Goal: Find specific page/section: Find specific page/section

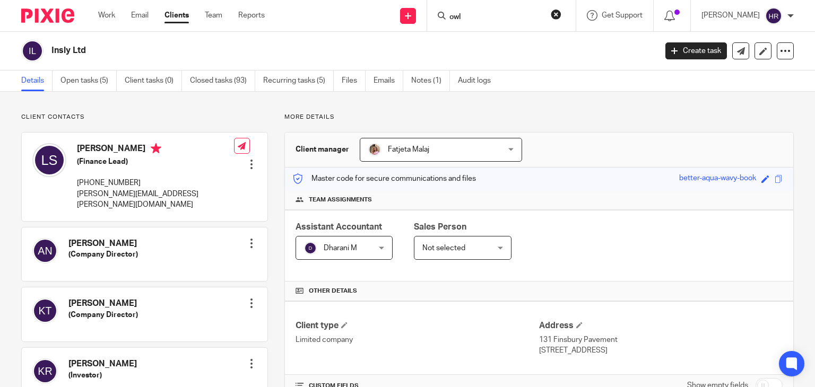
scroll to position [171, 0]
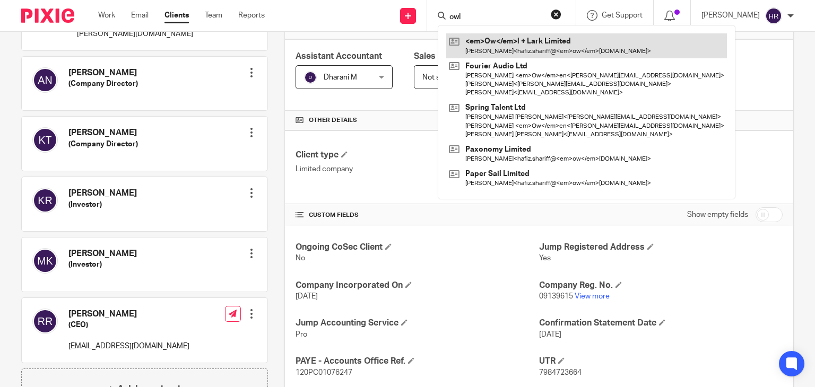
type input "owl"
click at [476, 47] on link at bounding box center [586, 45] width 281 height 24
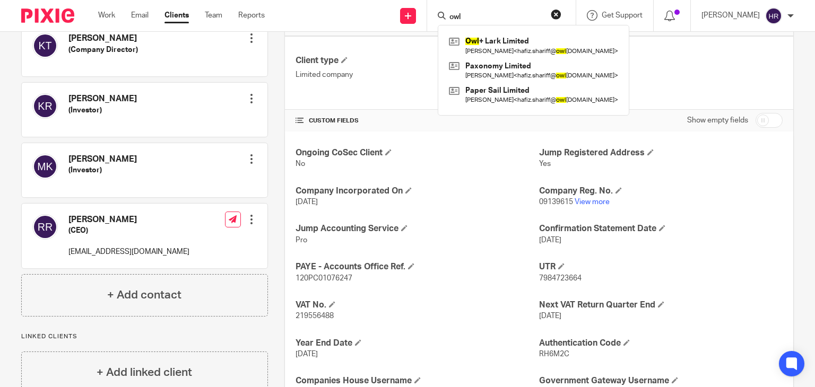
scroll to position [265, 0]
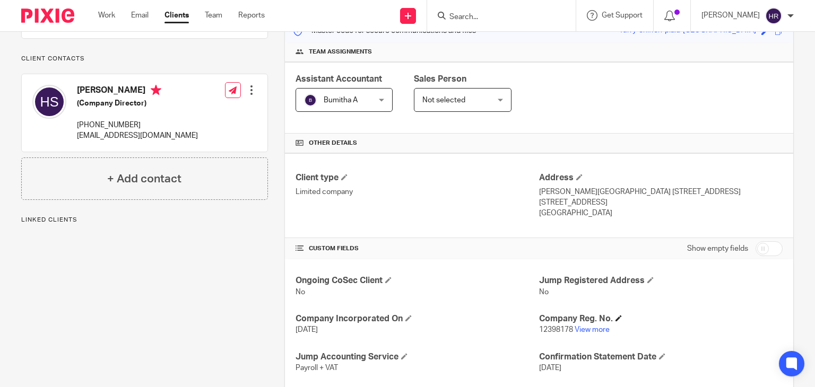
scroll to position [149, 0]
drag, startPoint x: 592, startPoint y: 339, endPoint x: 591, endPoint y: 332, distance: 6.5
click at [590, 328] on link "View more" at bounding box center [592, 329] width 35 height 7
click at [508, 14] on input "Search" at bounding box center [496, 18] width 96 height 10
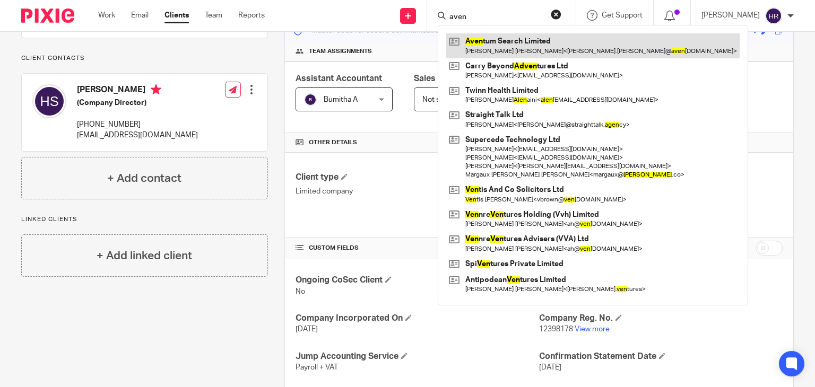
drag, startPoint x: 505, startPoint y: 32, endPoint x: 497, endPoint y: 36, distance: 9.0
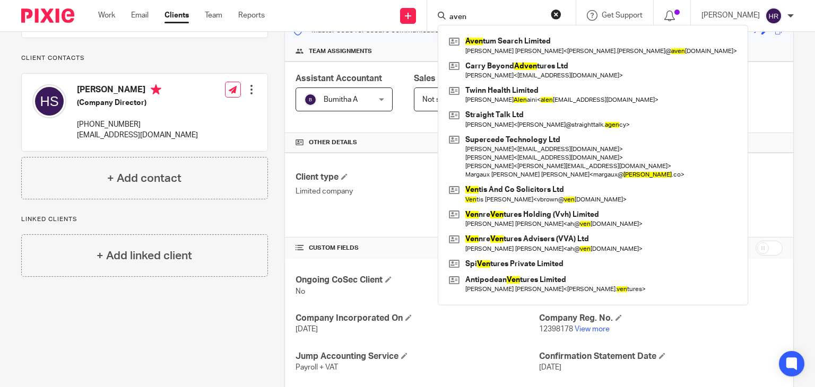
drag, startPoint x: 463, startPoint y: 16, endPoint x: 431, endPoint y: 26, distance: 33.4
click at [438, 22] on div "aven Aven tum Search Limited Jared John David Glazier < jared.glazier@ aven tum…" at bounding box center [500, 15] width 124 height 13
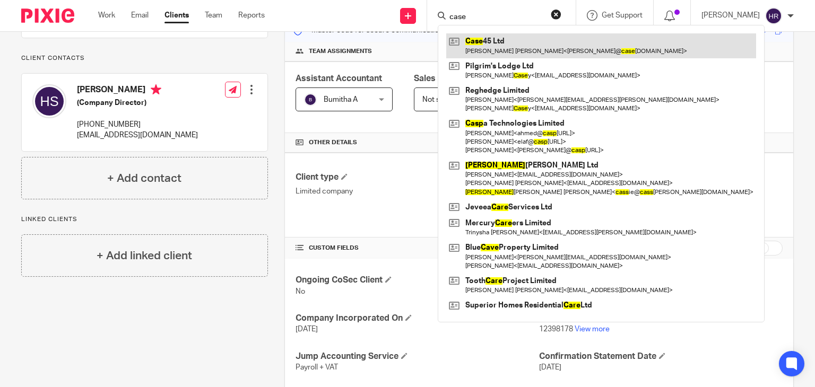
type input "case"
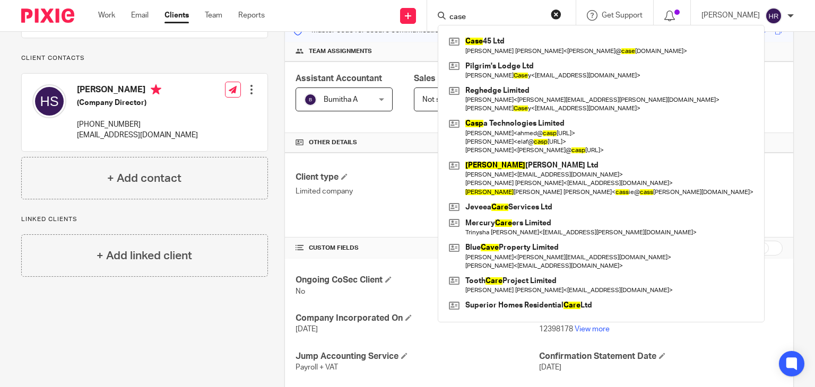
drag, startPoint x: 461, startPoint y: 9, endPoint x: 431, endPoint y: 30, distance: 36.2
click at [427, 26] on div "case Case 45 Ltd Khalid Abdul Jabbar < khalid@ case 45.com > Pilgrim's Lodge Lt…" at bounding box center [501, 15] width 149 height 31
click at [470, 22] on div "case Case 45 Ltd Khalid Abdul Jabbar < khalid@ case 45.com > Pilgrim's Lodge Lt…" at bounding box center [501, 15] width 149 height 31
drag, startPoint x: 469, startPoint y: 16, endPoint x: 409, endPoint y: 22, distance: 60.2
click at [409, 22] on div "Send new email Create task Add client case Case 45 Ltd Khalid Abdul Jabbar < kh…" at bounding box center [548, 15] width 534 height 31
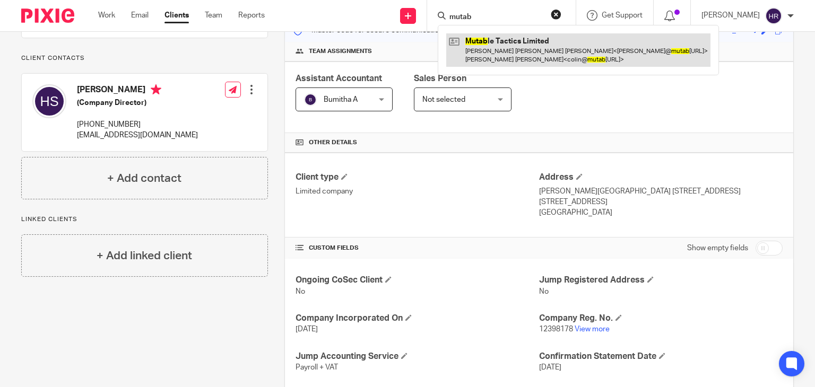
type input "mutab"
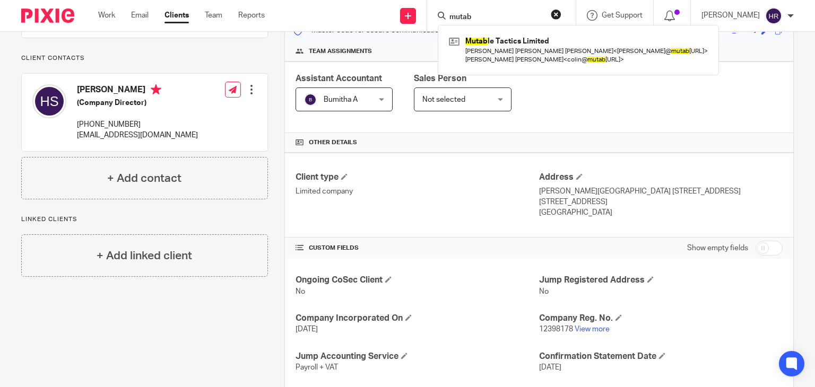
drag, startPoint x: 475, startPoint y: 16, endPoint x: 366, endPoint y: 30, distance: 109.6
click at [366, 30] on div "Send new email Create task Add client mutab Mutab le Tactics Limited Dr Munoz D…" at bounding box center [548, 15] width 534 height 31
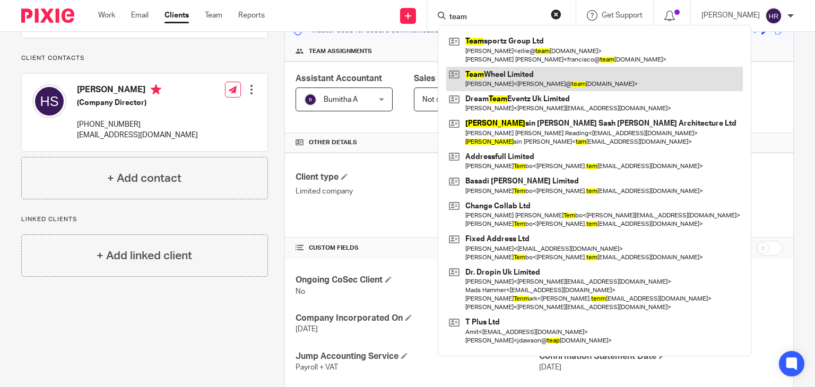
type input "team"
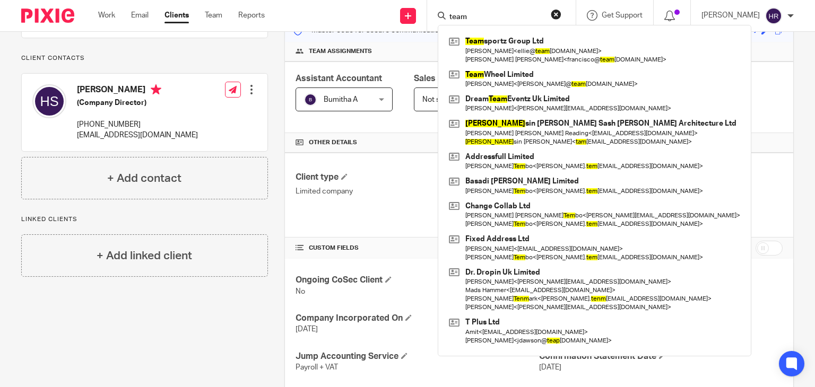
drag, startPoint x: 469, startPoint y: 15, endPoint x: 391, endPoint y: 28, distance: 79.0
click at [391, 28] on div "Send new email Create task Add client team Team sportz Group Ltd Ellie Baptista…" at bounding box center [548, 15] width 534 height 31
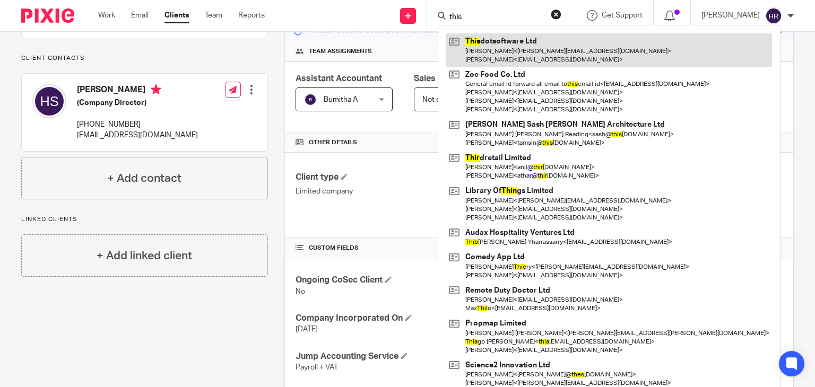
type input "this"
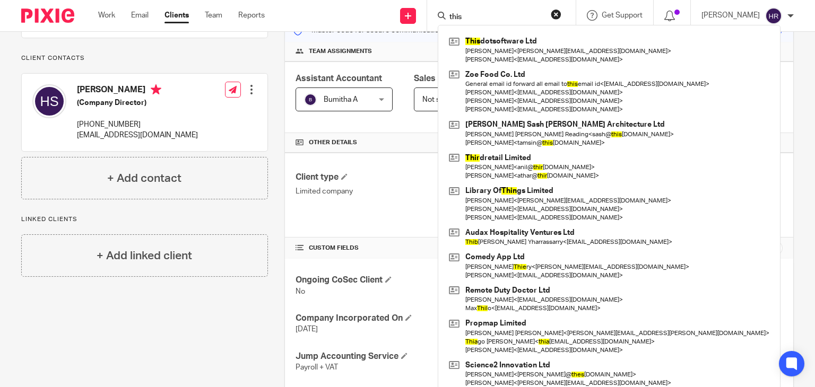
drag, startPoint x: 461, startPoint y: 15, endPoint x: 384, endPoint y: 36, distance: 79.2
click at [384, 36] on body "Work Email Clients Team Reports Work Email Clients Team Reports Settings Send n…" at bounding box center [407, 193] width 815 height 387
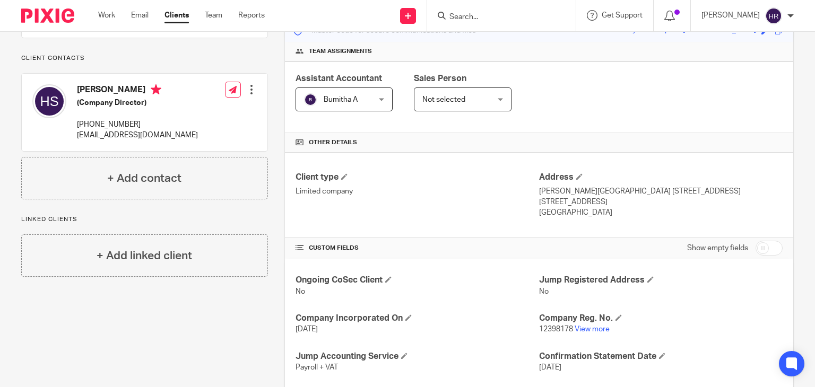
drag, startPoint x: 480, startPoint y: 22, endPoint x: 473, endPoint y: 17, distance: 8.0
click at [473, 17] on form at bounding box center [504, 15] width 113 height 13
click at [492, 10] on form at bounding box center [504, 15] width 113 height 13
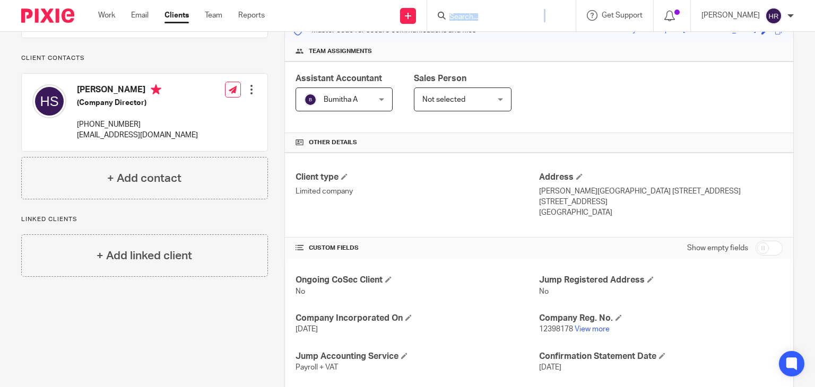
click at [492, 28] on div at bounding box center [501, 15] width 149 height 31
click at [448, 18] on input "c" at bounding box center [496, 18] width 96 height 10
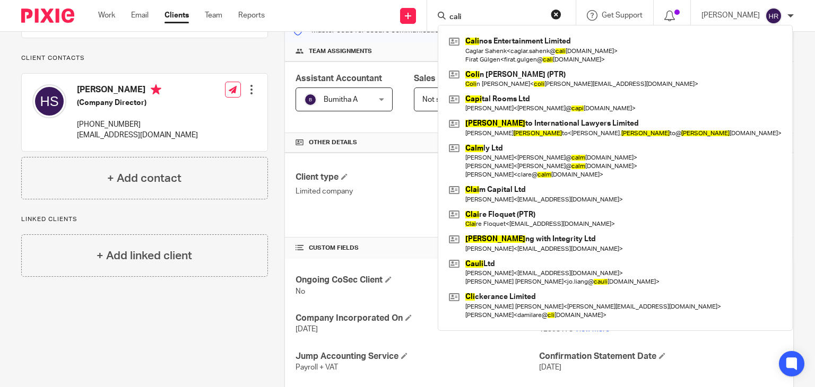
click at [462, 22] on input "cali" at bounding box center [496, 18] width 96 height 10
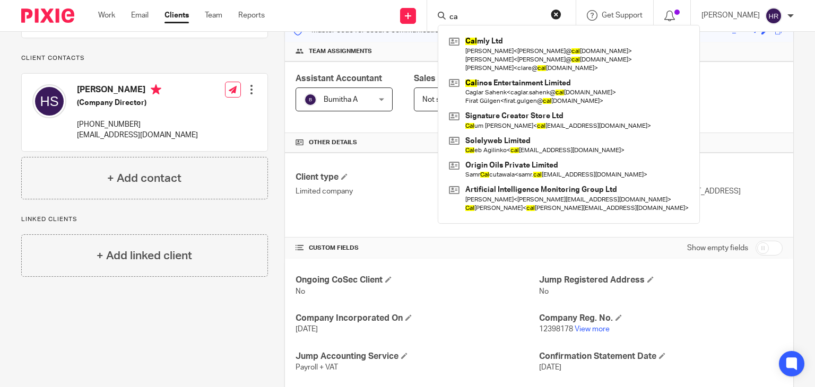
type input "c"
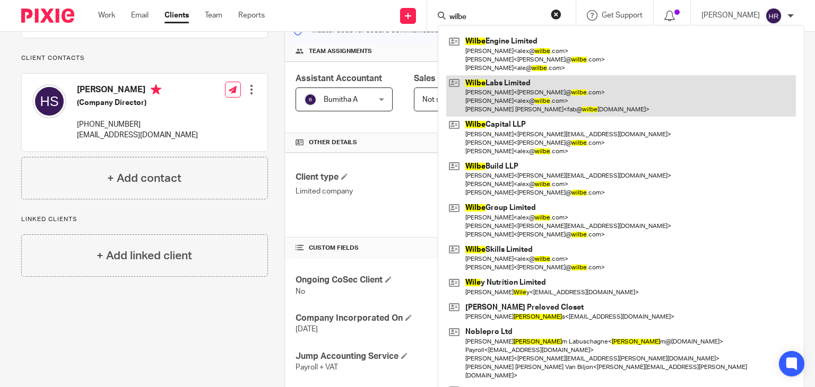
type input "wilbe"
click at [478, 92] on link at bounding box center [621, 96] width 350 height 42
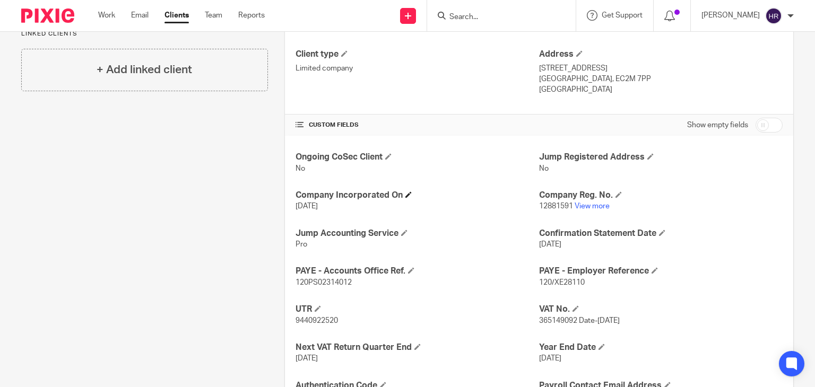
scroll to position [289, 0]
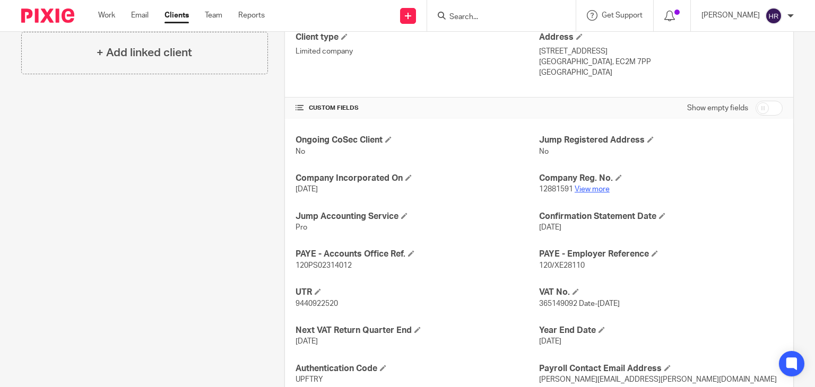
click at [579, 190] on link "View more" at bounding box center [592, 189] width 35 height 7
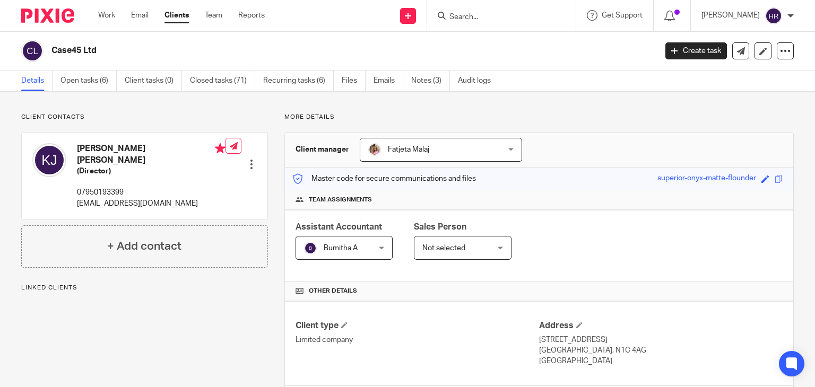
click at [479, 18] on input "Search" at bounding box center [496, 18] width 96 height 10
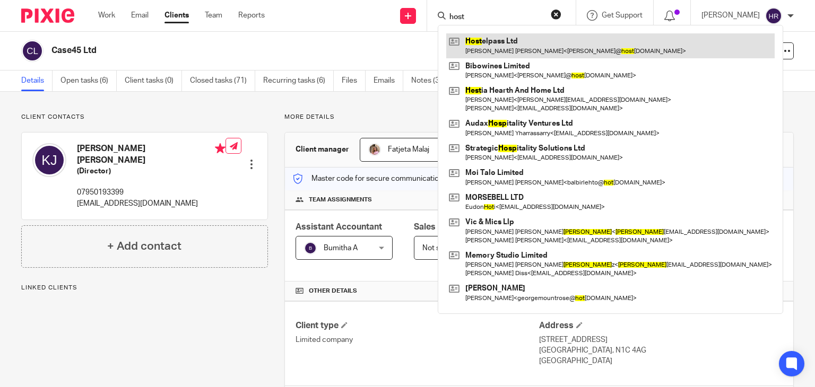
type input "host"
click at [479, 43] on link at bounding box center [610, 45] width 328 height 24
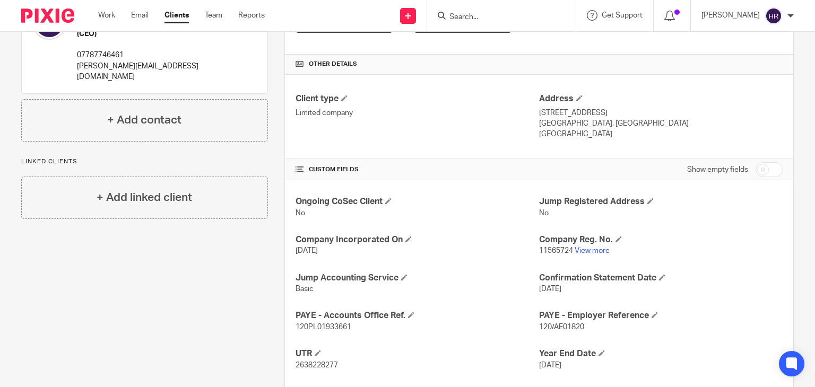
scroll to position [231, 0]
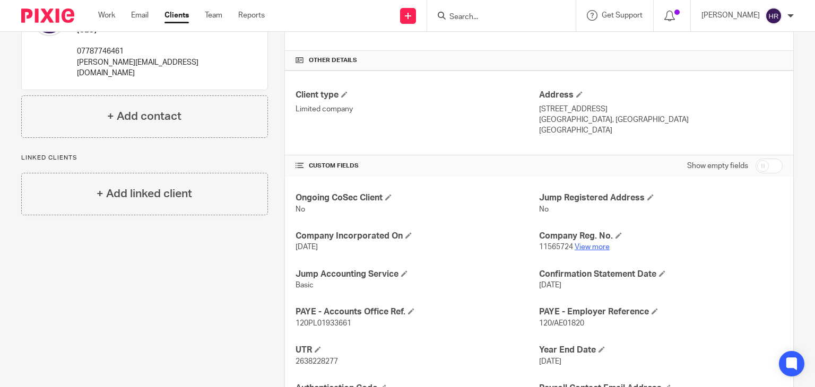
click at [590, 247] on link "View more" at bounding box center [592, 247] width 35 height 7
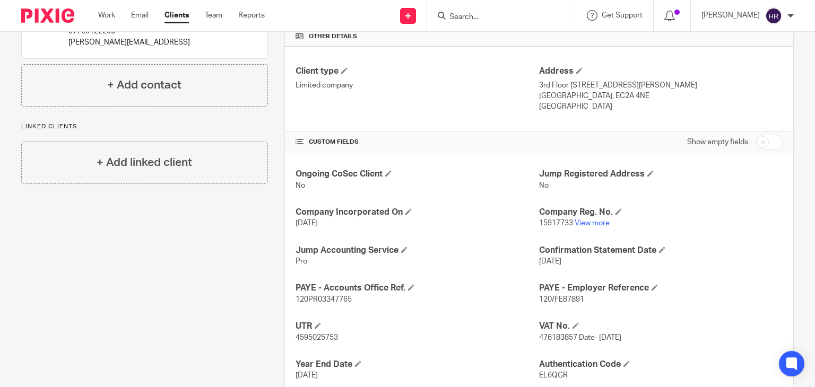
scroll to position [267, 0]
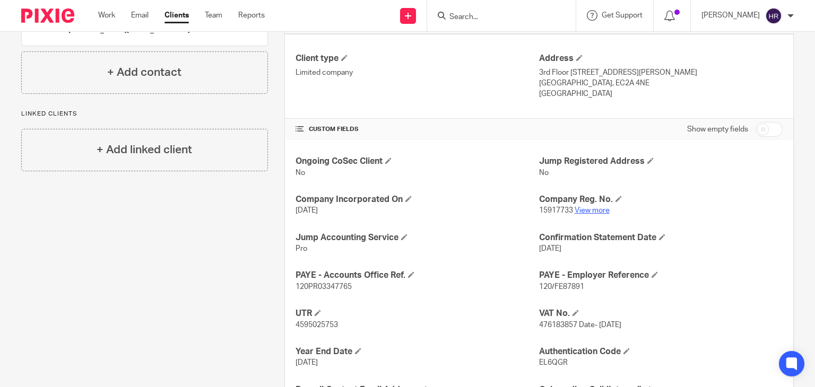
click at [584, 207] on link "View more" at bounding box center [592, 210] width 35 height 7
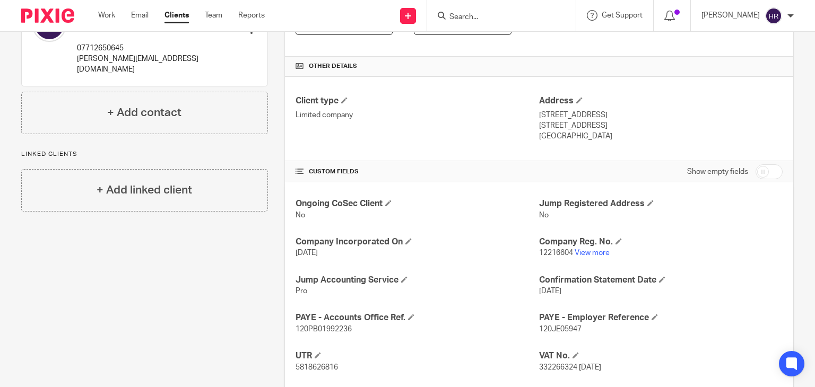
scroll to position [231, 0]
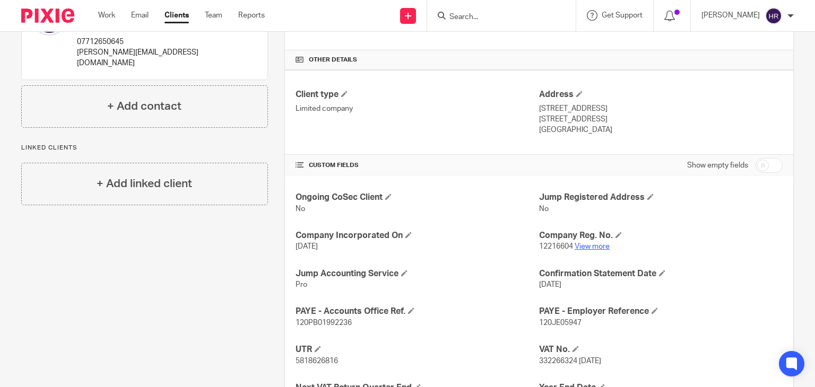
click at [586, 244] on link "View more" at bounding box center [592, 246] width 35 height 7
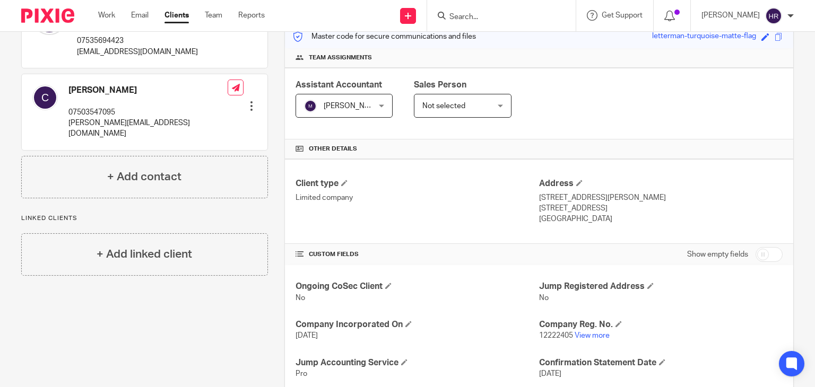
scroll to position [144, 0]
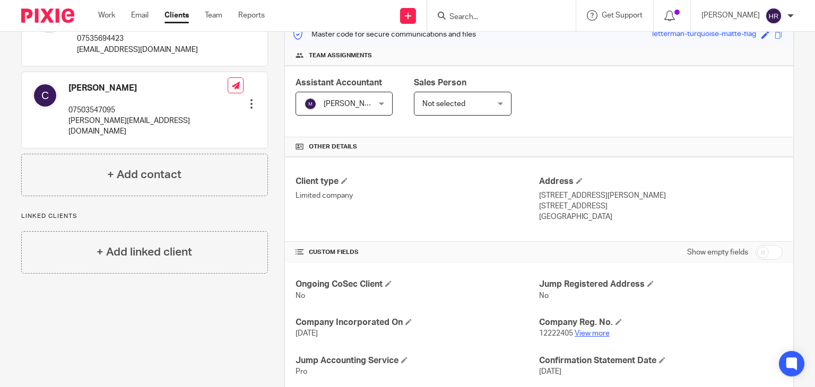
click at [588, 330] on p "12222405 View more" at bounding box center [661, 333] width 244 height 11
click at [588, 330] on link "View more" at bounding box center [592, 333] width 35 height 7
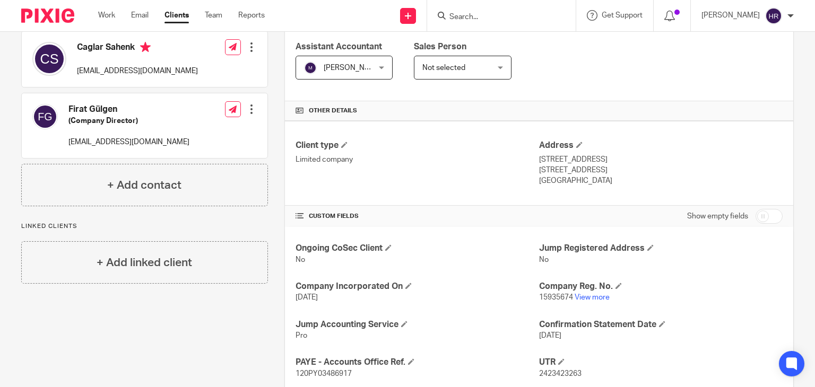
scroll to position [202, 0]
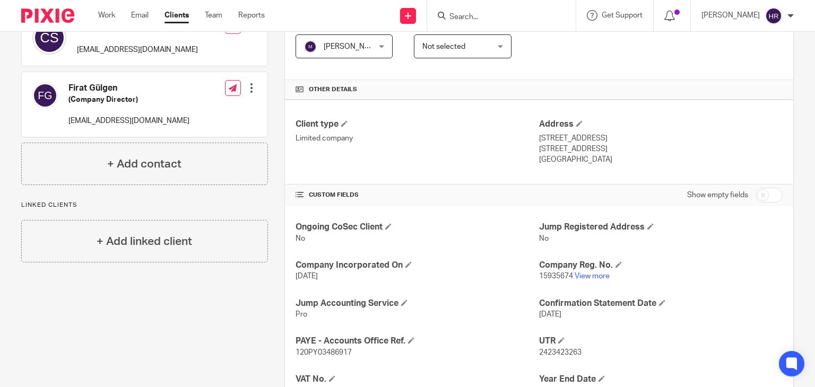
click at [579, 281] on div "Ongoing CoSec Client No Jump Registered Address No Company Incorporated On 4 Se…" at bounding box center [539, 366] width 508 height 320
click at [578, 276] on link "View more" at bounding box center [592, 276] width 35 height 7
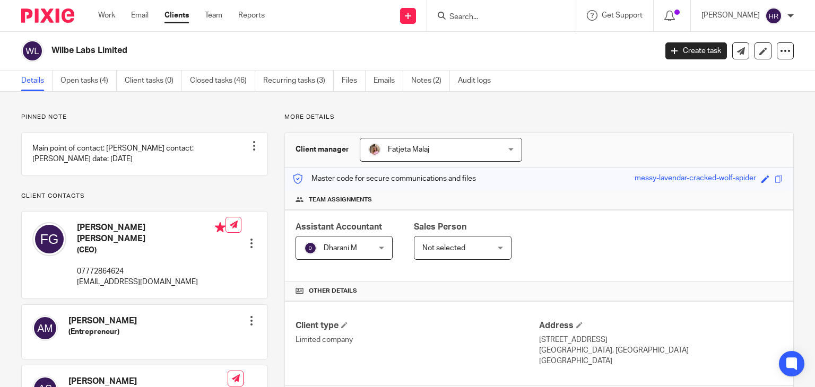
scroll to position [362, 0]
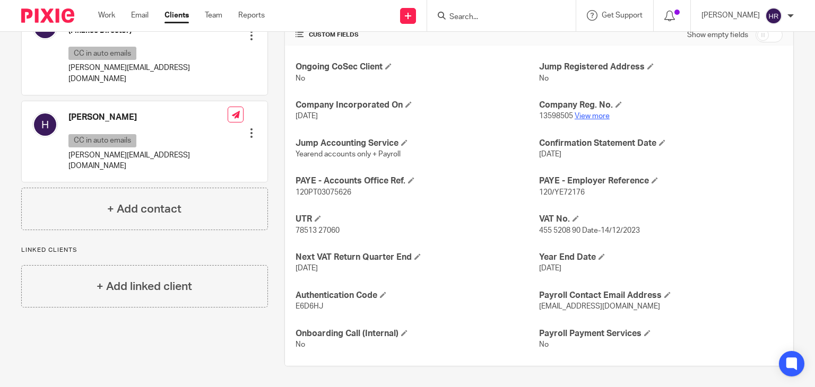
click at [591, 114] on link "View more" at bounding box center [592, 115] width 35 height 7
click at [453, 21] on input "Search" at bounding box center [496, 18] width 96 height 10
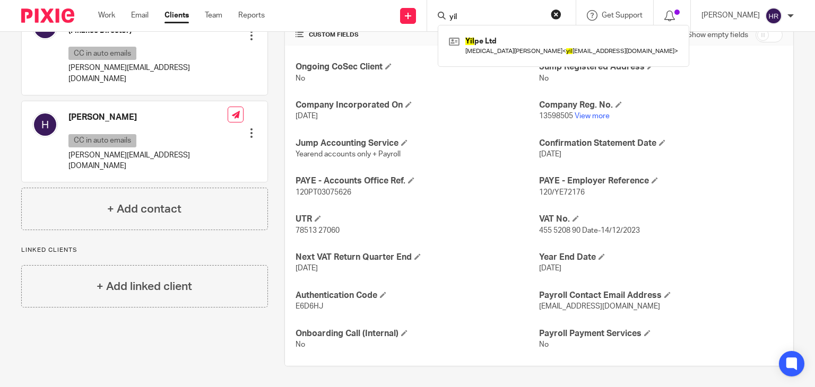
type input "yil"
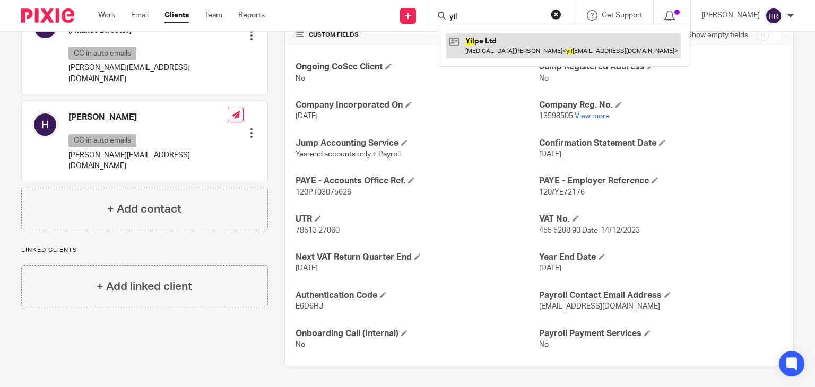
click at [475, 49] on link at bounding box center [563, 45] width 235 height 24
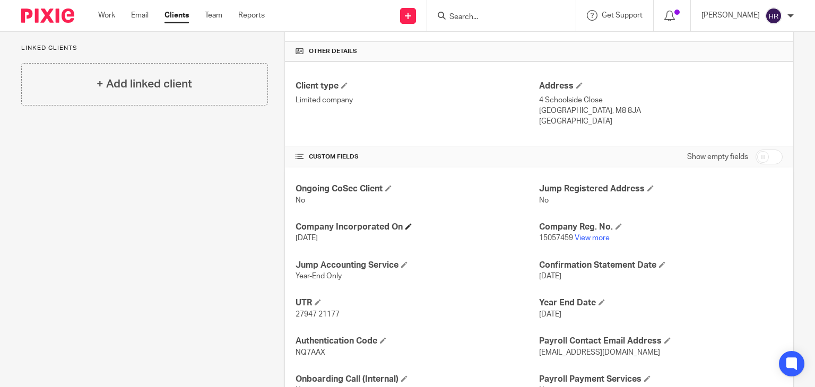
scroll to position [246, 0]
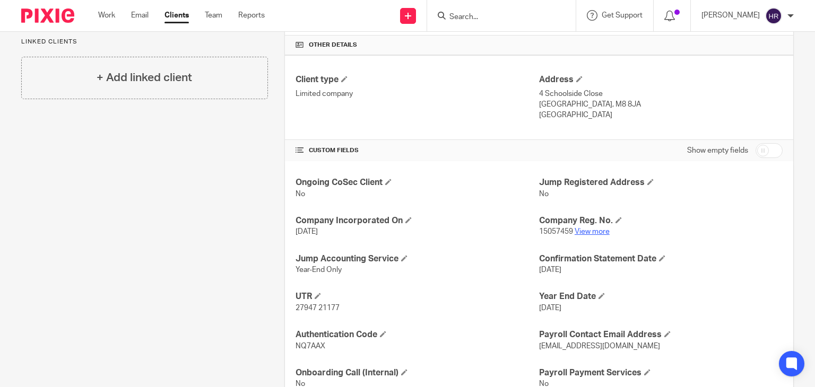
click at [604, 230] on link "View more" at bounding box center [592, 231] width 35 height 7
click at [473, 11] on form at bounding box center [504, 15] width 113 height 13
click at [467, 13] on input "Search" at bounding box center [496, 18] width 96 height 10
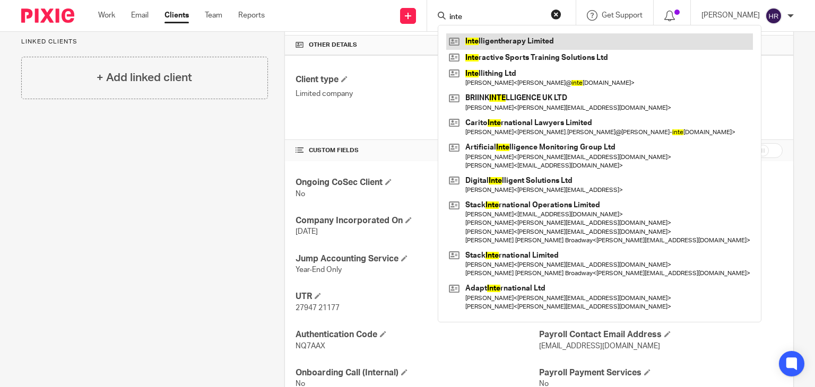
type input "inte"
click at [471, 42] on link at bounding box center [599, 41] width 307 height 16
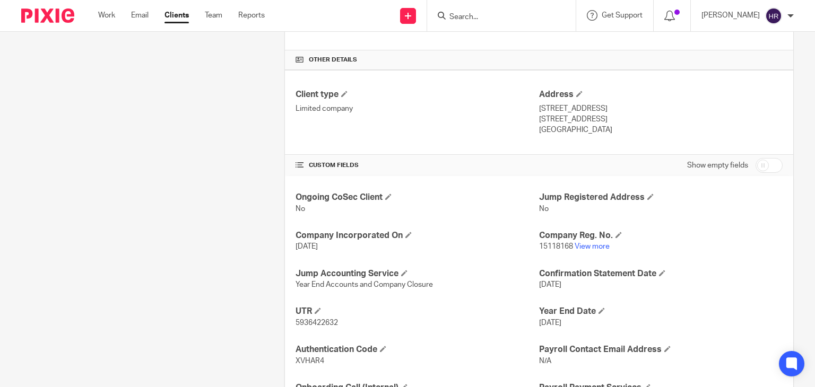
scroll to position [285, 0]
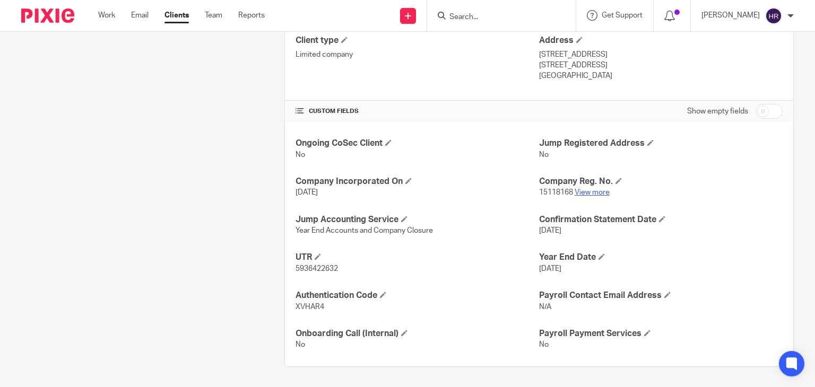
click at [577, 192] on link "View more" at bounding box center [592, 192] width 35 height 7
click at [453, 22] on input "Search" at bounding box center [496, 18] width 96 height 10
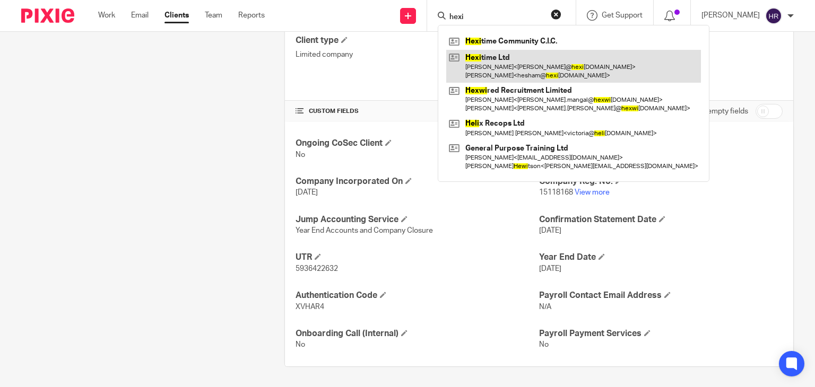
type input "hexi"
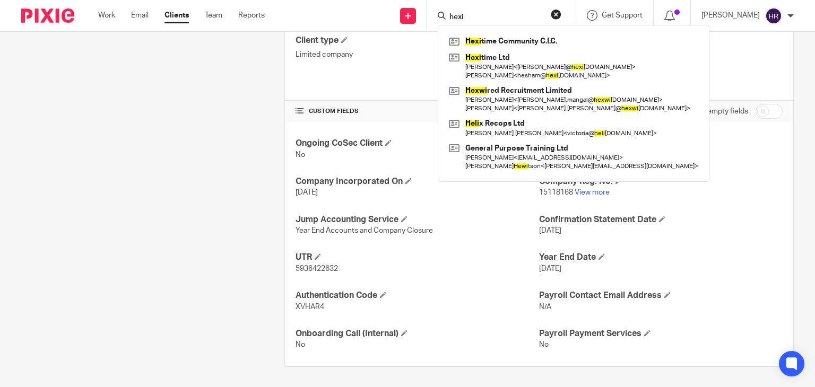
drag, startPoint x: 480, startPoint y: 13, endPoint x: 320, endPoint y: 31, distance: 160.7
click at [320, 31] on div "Work Email Clients Team Reports Work Email Clients Team Reports Settings Send n…" at bounding box center [407, 16] width 815 height 32
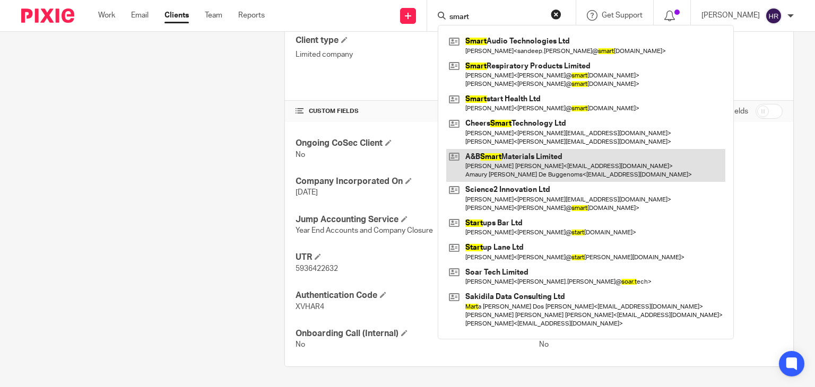
type input "smart"
click at [496, 159] on link at bounding box center [585, 165] width 279 height 33
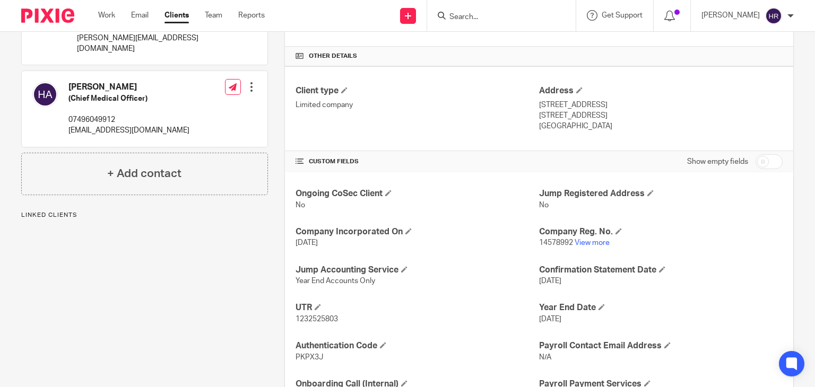
scroll to position [270, 0]
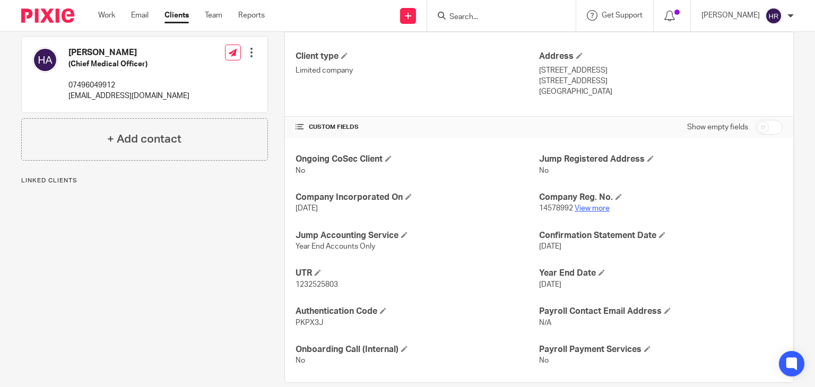
click at [575, 207] on link "View more" at bounding box center [592, 208] width 35 height 7
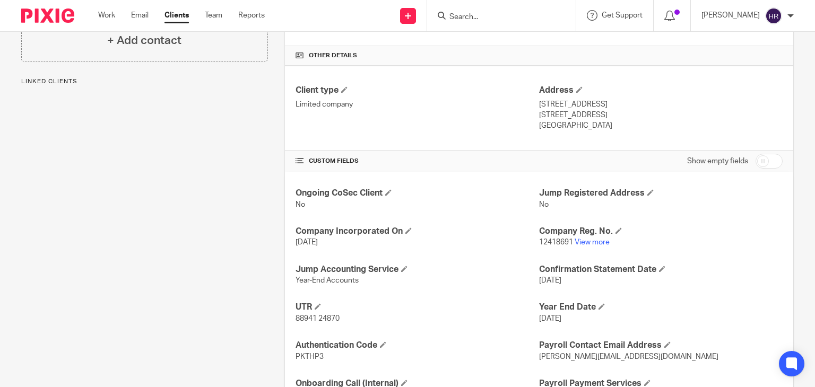
scroll to position [263, 0]
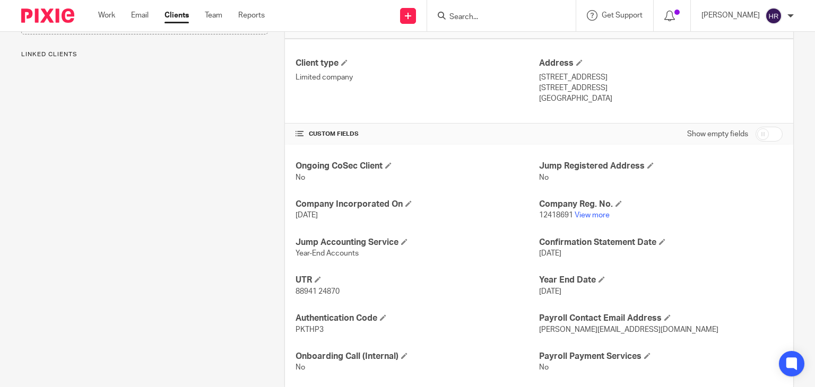
click at [590, 221] on div "Ongoing CoSec Client No Jump Registered Address No Company Incorporated On 22 J…" at bounding box center [539, 267] width 508 height 245
click at [588, 218] on link "View more" at bounding box center [592, 215] width 35 height 7
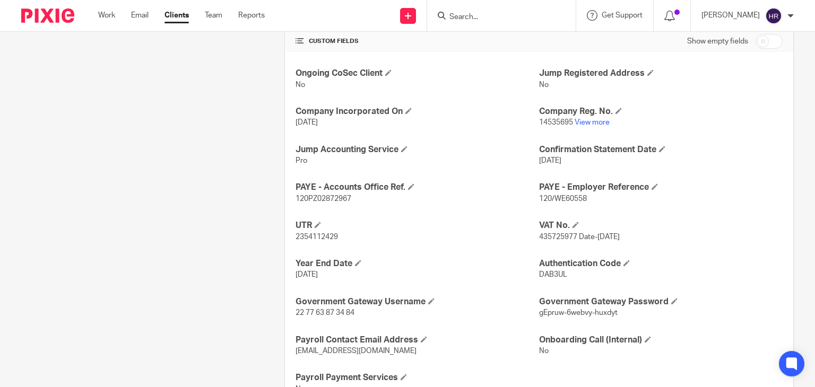
scroll to position [356, 0]
click at [582, 121] on link "View more" at bounding box center [592, 121] width 35 height 7
click at [509, 19] on input "Search" at bounding box center [496, 18] width 96 height 10
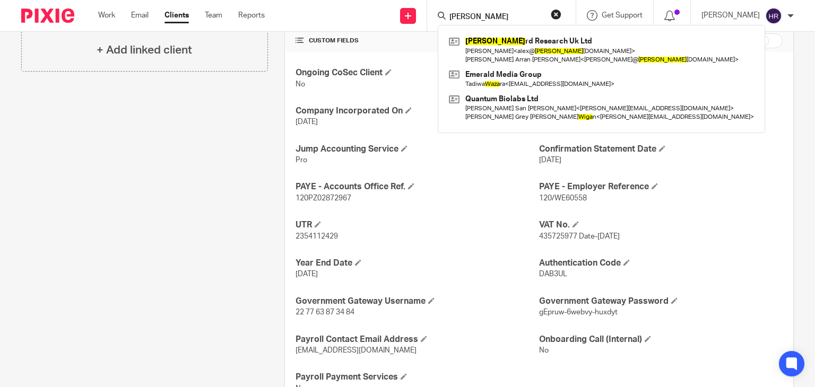
type input "wiza"
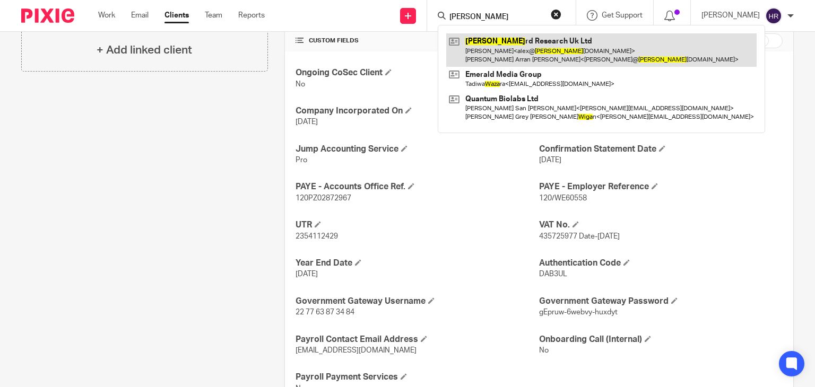
click at [481, 47] on link at bounding box center [601, 49] width 310 height 33
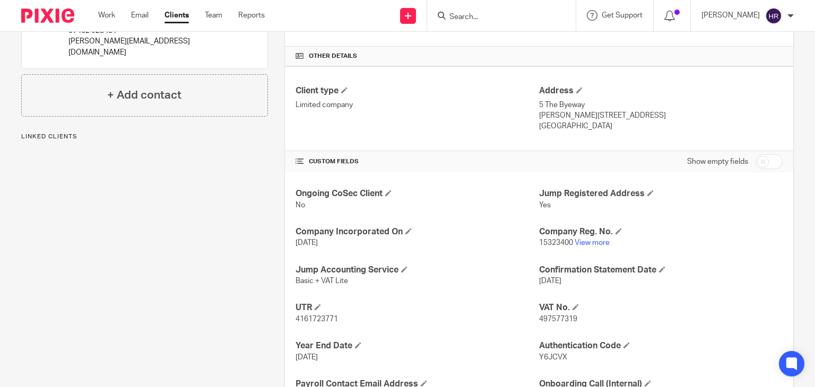
scroll to position [324, 0]
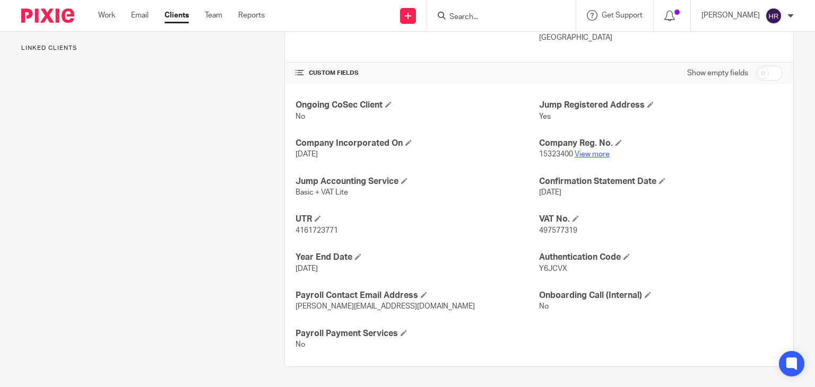
click at [599, 153] on link "View more" at bounding box center [592, 154] width 35 height 7
click at [455, 15] on input "Search" at bounding box center [496, 18] width 96 height 10
type input "aye"
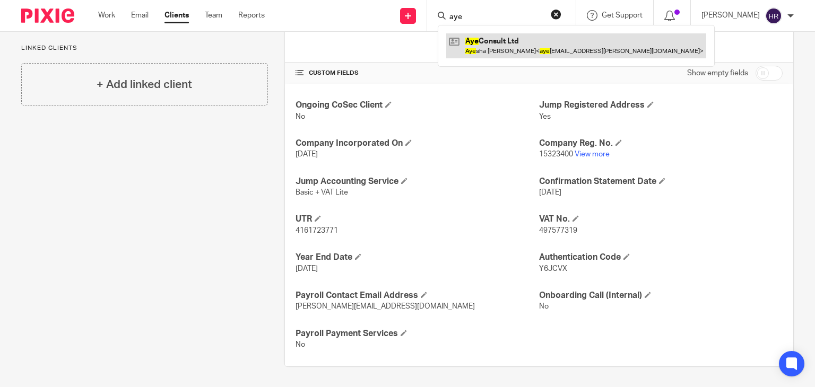
click at [484, 52] on link at bounding box center [576, 45] width 260 height 24
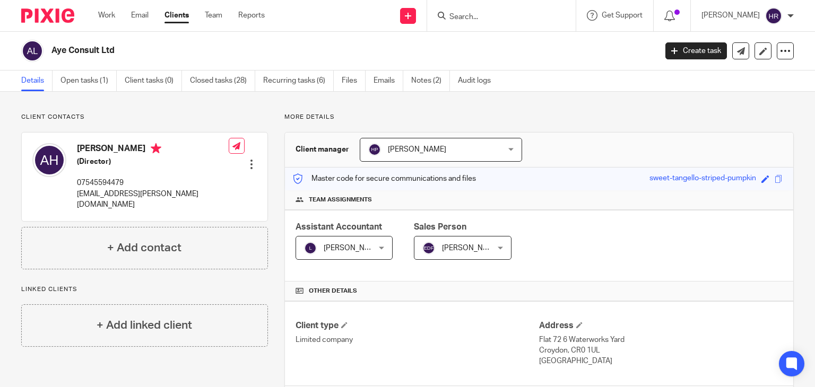
click at [448, 19] on input "Search" at bounding box center [496, 18] width 96 height 10
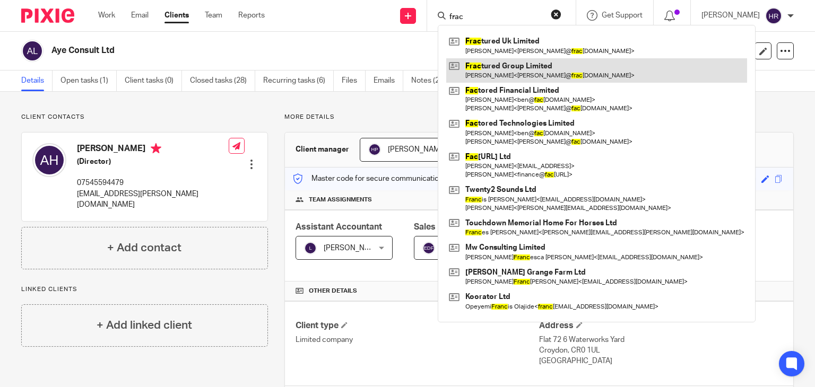
drag, startPoint x: 483, startPoint y: 40, endPoint x: 463, endPoint y: 62, distance: 29.7
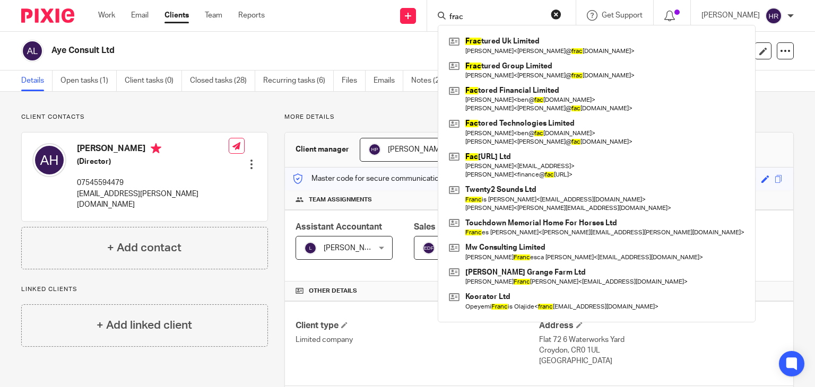
drag, startPoint x: 460, startPoint y: 14, endPoint x: 423, endPoint y: 27, distance: 38.1
click at [427, 27] on div "frac Frac tured Uk Limited [PERSON_NAME] < [PERSON_NAME]@ frac [DOMAIN_NAME] > …" at bounding box center [501, 15] width 149 height 31
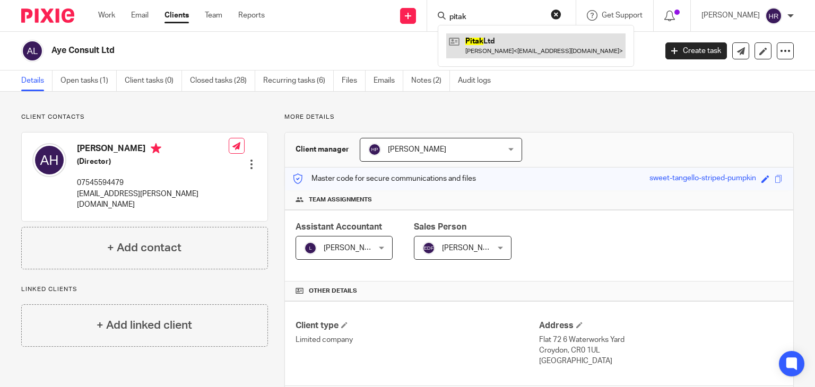
type input "pitak"
drag, startPoint x: 479, startPoint y: 16, endPoint x: 377, endPoint y: 42, distance: 105.1
click at [377, 42] on body "Work Email Clients Team Reports Work Email Clients Team Reports Settings Send n…" at bounding box center [407, 193] width 815 height 387
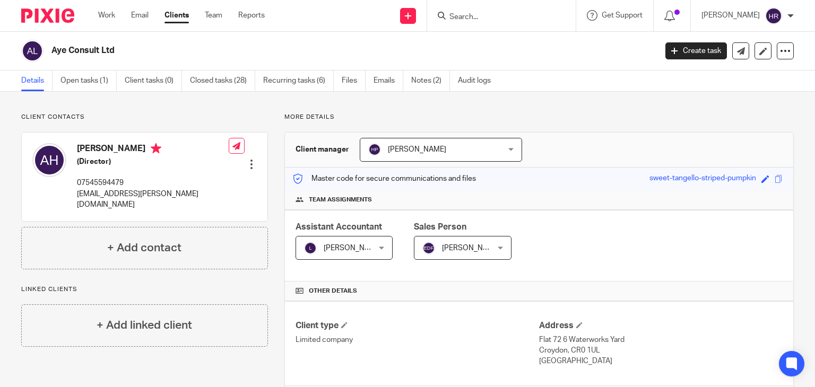
drag, startPoint x: 473, startPoint y: 7, endPoint x: 471, endPoint y: 13, distance: 6.1
click at [473, 10] on div at bounding box center [501, 15] width 149 height 31
click at [468, 20] on input "Search" at bounding box center [496, 18] width 96 height 10
click at [467, 20] on input "Search" at bounding box center [496, 18] width 96 height 10
click at [448, 15] on input "Search" at bounding box center [496, 18] width 96 height 10
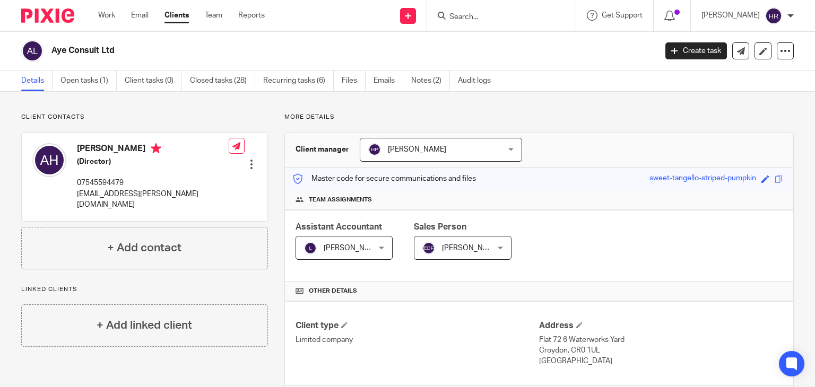
click at [448, 15] on input "Search" at bounding box center [496, 18] width 96 height 10
click at [470, 16] on input "Search" at bounding box center [496, 18] width 96 height 10
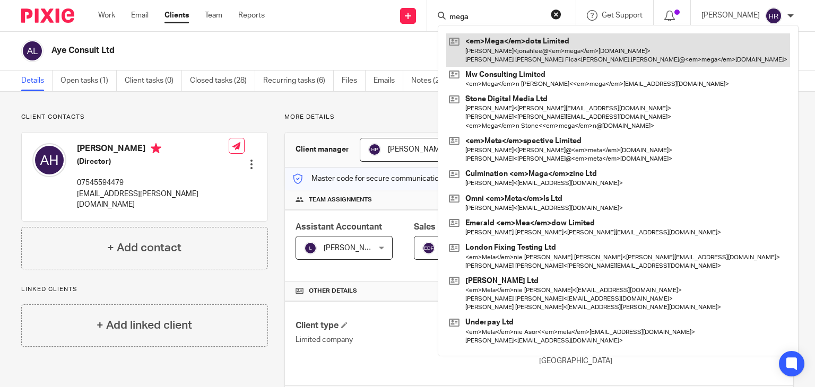
type input "mega"
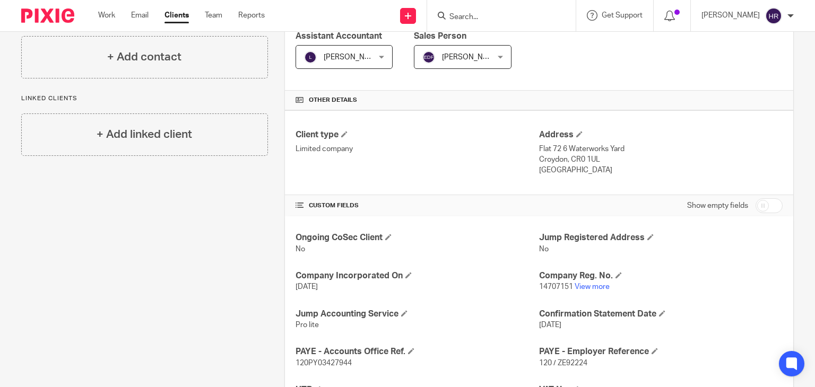
scroll to position [248, 0]
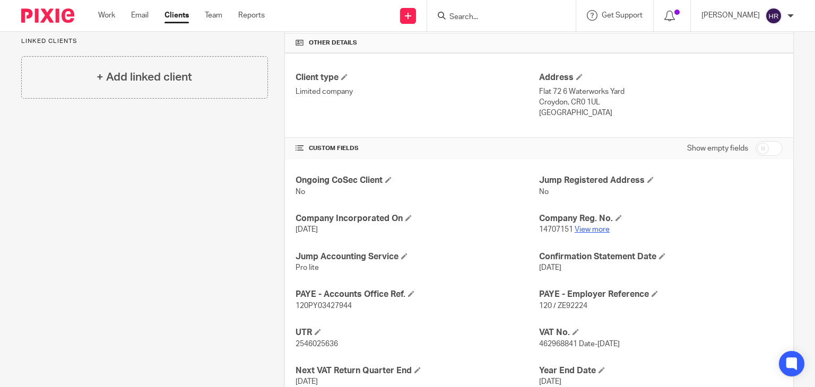
click at [584, 228] on link "View more" at bounding box center [592, 229] width 35 height 7
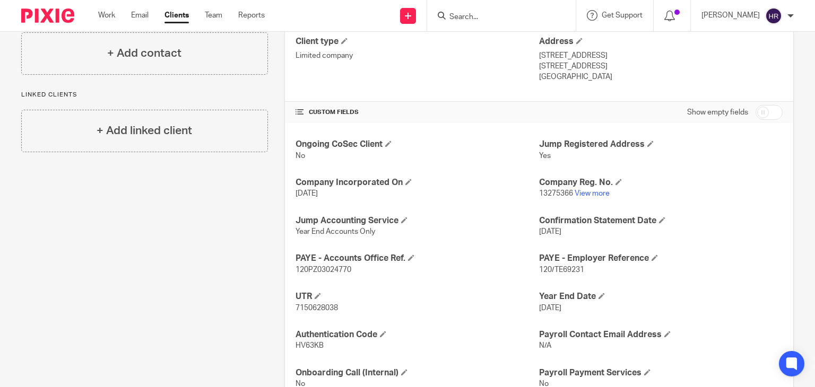
scroll to position [304, 0]
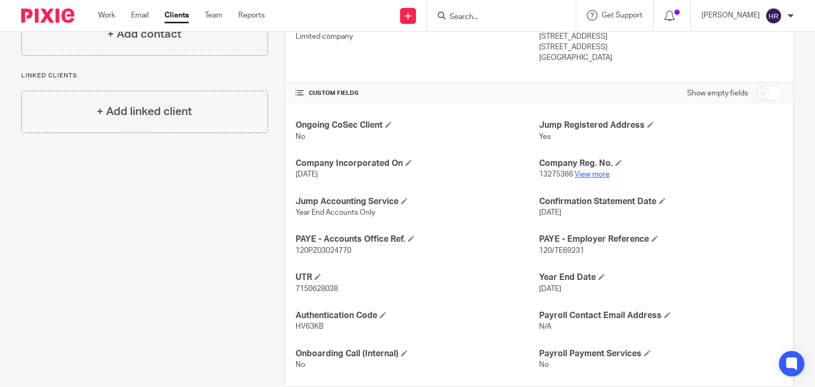
click at [578, 173] on link "View more" at bounding box center [592, 174] width 35 height 7
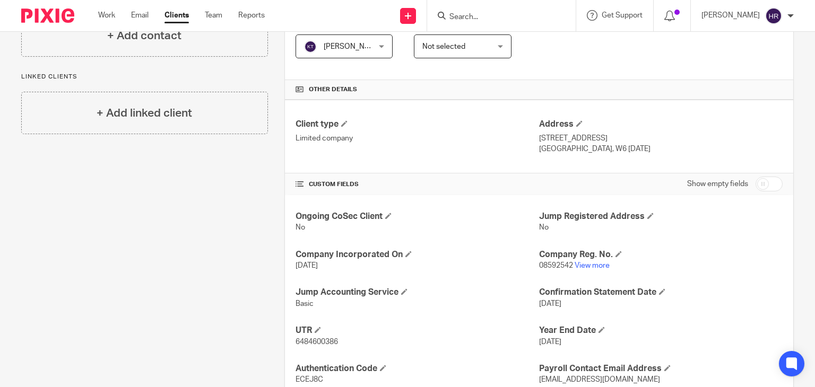
scroll to position [218, 0]
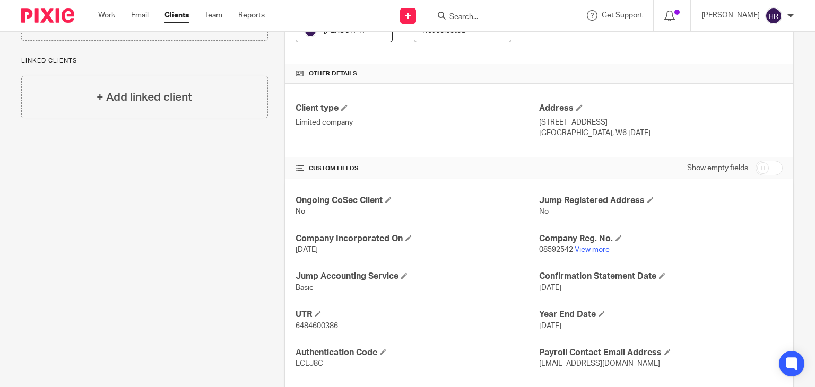
click at [592, 253] on p "08592542 View more" at bounding box center [661, 250] width 244 height 11
click at [591, 249] on link "View more" at bounding box center [592, 249] width 35 height 7
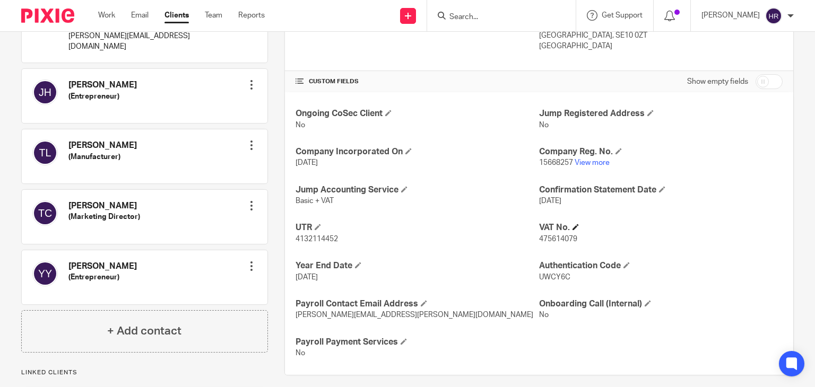
scroll to position [325, 0]
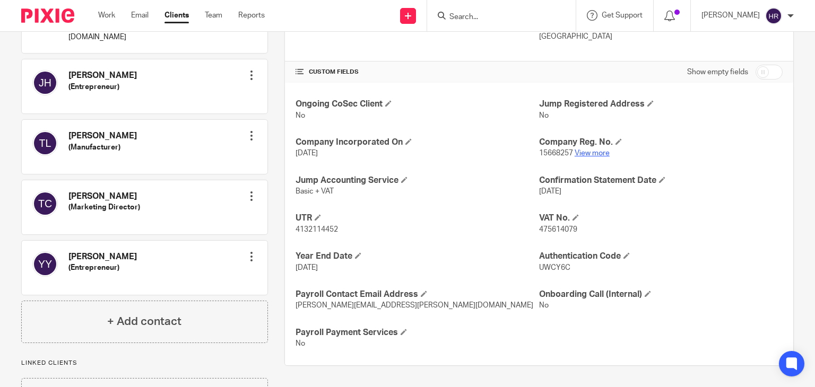
click at [590, 151] on link "View more" at bounding box center [592, 153] width 35 height 7
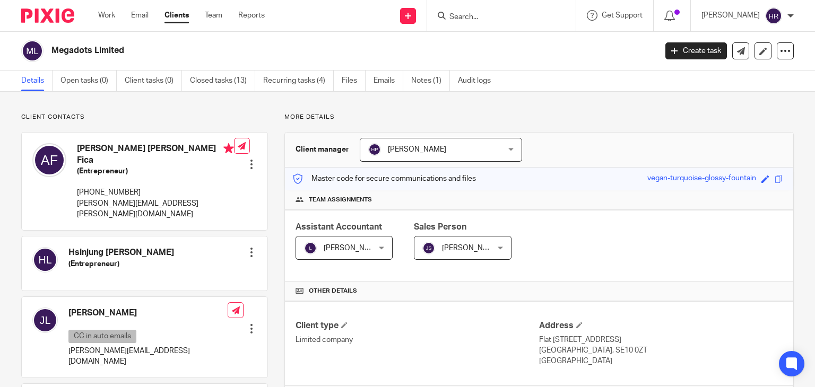
click at [465, 20] on input "Search" at bounding box center [496, 18] width 96 height 10
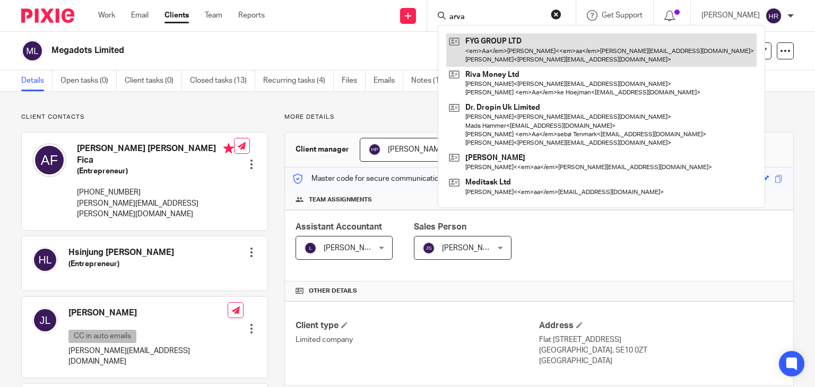
type input "arva"
click at [469, 49] on link at bounding box center [601, 49] width 310 height 33
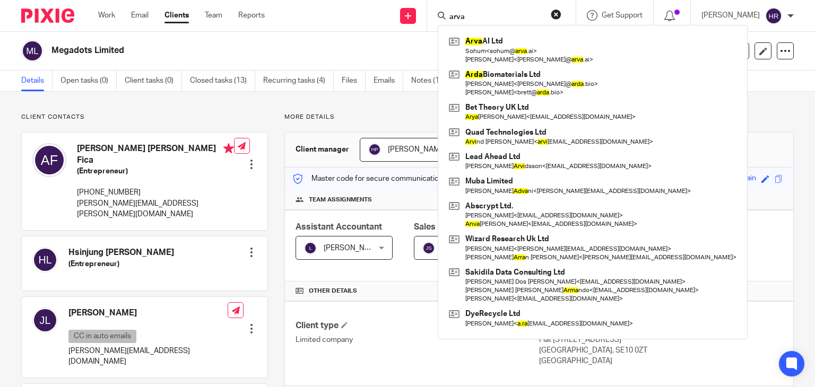
click at [463, 15] on input "arva" at bounding box center [496, 18] width 96 height 10
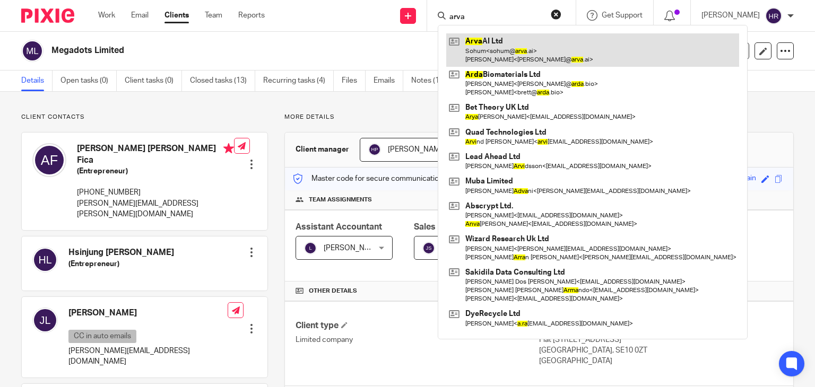
click at [470, 57] on link at bounding box center [592, 49] width 293 height 33
click at [470, 56] on link at bounding box center [592, 49] width 293 height 33
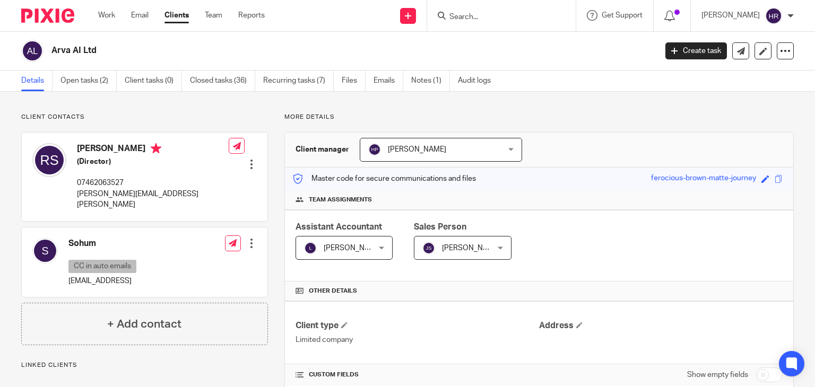
click at [775, 175] on span at bounding box center [779, 179] width 8 height 8
click at [775, 177] on span at bounding box center [779, 179] width 8 height 8
